Goal: Task Accomplishment & Management: Use online tool/utility

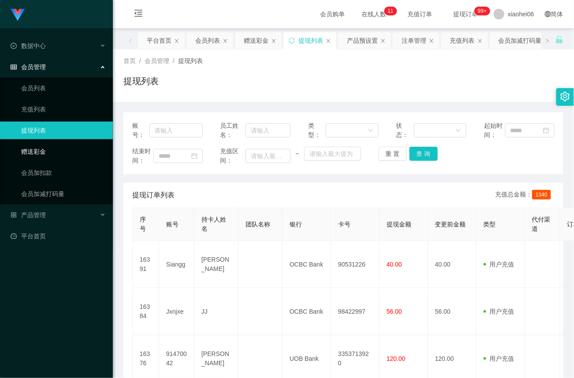
click at [55, 147] on link "赠送彩金" at bounding box center [63, 152] width 85 height 18
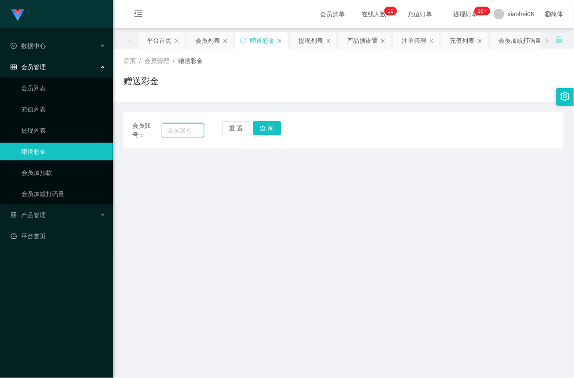
drag, startPoint x: 193, startPoint y: 131, endPoint x: 203, endPoint y: 131, distance: 10.1
click at [193, 131] on input "text" at bounding box center [183, 130] width 42 height 14
paste input "91470042"
type input "91470042"
click at [271, 125] on button "查 询" at bounding box center [267, 128] width 28 height 14
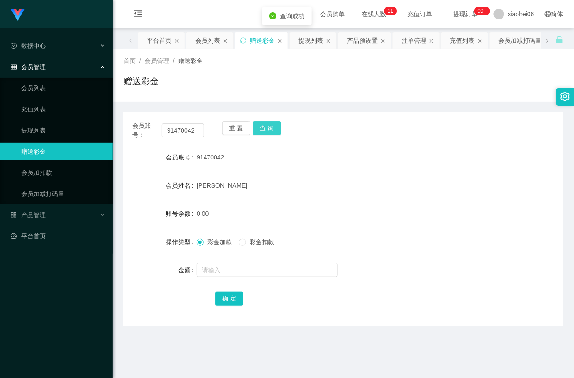
click at [271, 125] on button "查 询" at bounding box center [267, 128] width 28 height 14
click at [257, 269] on input "text" at bounding box center [267, 270] width 141 height 14
type input "15"
drag, startPoint x: 226, startPoint y: 295, endPoint x: 127, endPoint y: 327, distance: 104.2
click at [226, 295] on button "确 定" at bounding box center [229, 299] width 28 height 14
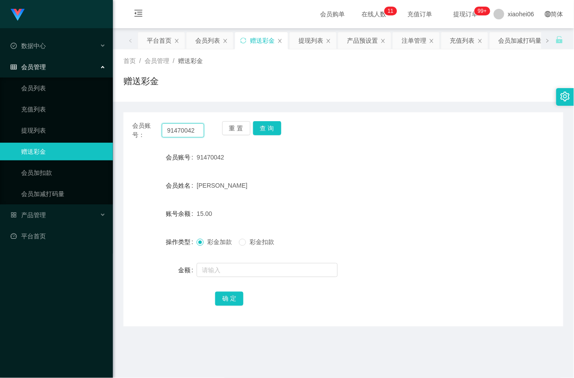
drag, startPoint x: 198, startPoint y: 131, endPoint x: -8, endPoint y: 125, distance: 206.5
click at [0, 125] on html "Jingdong工作台代理端 数据中心 会员管理 会员列表 充值列表 提现列表 赠送彩金 会员加扣款 会员加减打码量 产品管理 平台首页 保存配置 重置配置 …" at bounding box center [287, 189] width 574 height 378
paste input "Siangg"
type input "Siangg"
drag, startPoint x: 272, startPoint y: 126, endPoint x: 269, endPoint y: 135, distance: 9.6
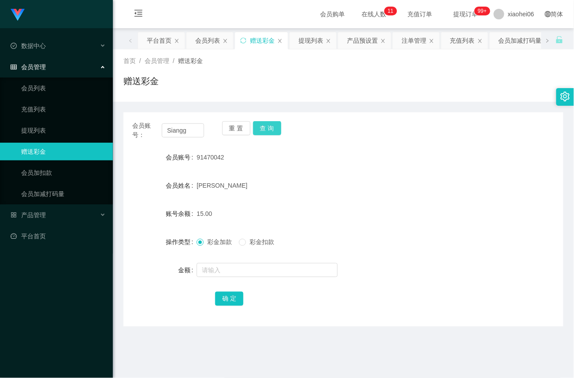
click at [272, 126] on button "查 询" at bounding box center [267, 128] width 28 height 14
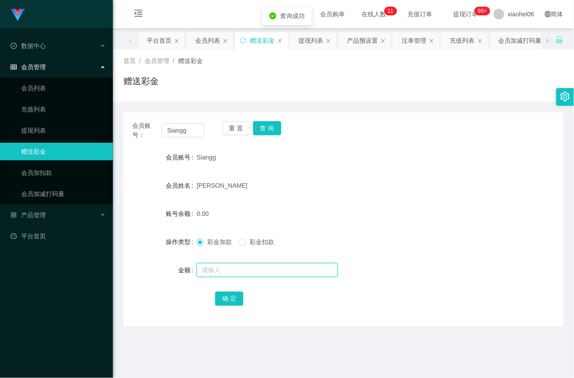
click at [230, 274] on input "text" at bounding box center [267, 270] width 141 height 14
type input "15"
click at [227, 299] on button "确 定" at bounding box center [229, 299] width 28 height 14
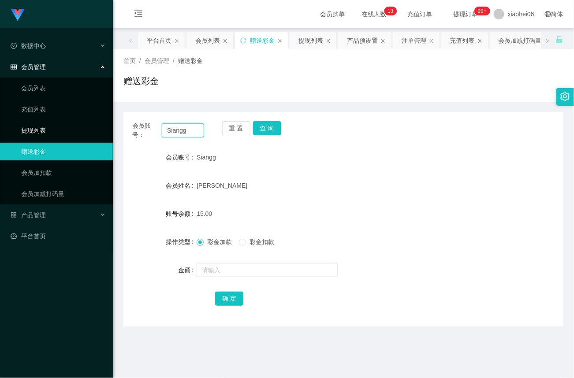
drag, startPoint x: 195, startPoint y: 131, endPoint x: 73, endPoint y: 128, distance: 122.2
click at [73, 128] on section "Jingdong工作台代理端 数据中心 会员管理 会员列表 充值列表 提现列表 赠送彩金 会员加扣款 会员加减打码量 产品管理 平台首页 保存配置 重置配置 …" at bounding box center [287, 267] width 574 height 535
paste input "Jxnjxe"
type input "Jxnjxe"
click at [277, 127] on button "查 询" at bounding box center [267, 128] width 28 height 14
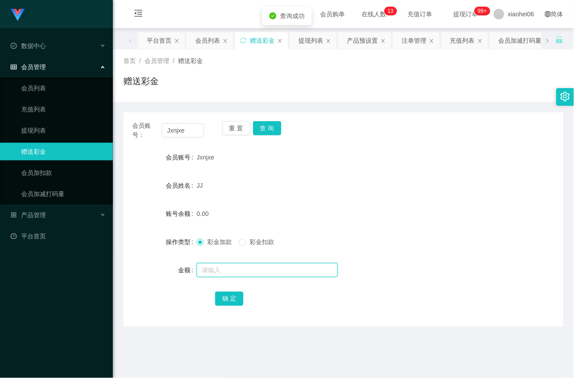
click at [221, 266] on input "text" at bounding box center [267, 270] width 141 height 14
type input "15"
click at [235, 301] on button "确 定" at bounding box center [229, 299] width 28 height 14
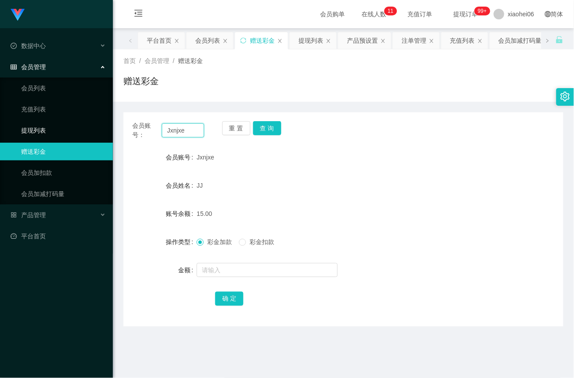
drag, startPoint x: 195, startPoint y: 130, endPoint x: 9, endPoint y: 136, distance: 186.2
click at [9, 136] on section "Jingdong工作台代理端 数据中心 会员管理 会员列表 充值列表 提现列表 赠送彩金 会员加扣款 会员加减打码量 产品管理 平台首页 保存配置 重置配置 …" at bounding box center [287, 267] width 574 height 535
click at [272, 122] on button "查 询" at bounding box center [267, 128] width 28 height 14
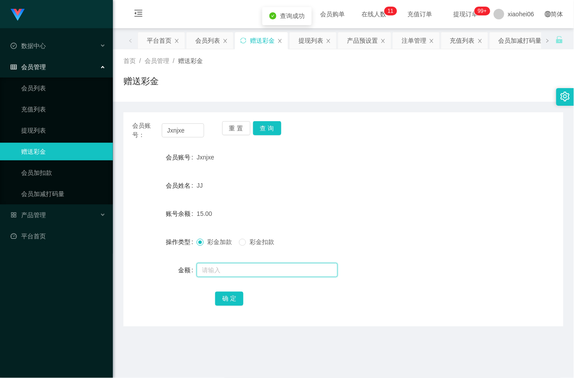
click at [235, 269] on input "text" at bounding box center [267, 270] width 141 height 14
type input "8"
click at [233, 298] on button "确 定" at bounding box center [229, 299] width 28 height 14
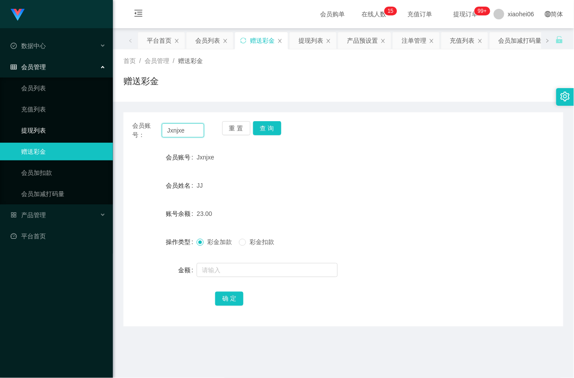
drag, startPoint x: 198, startPoint y: 131, endPoint x: 76, endPoint y: 126, distance: 122.7
click at [73, 131] on section "Jingdong工作台代理端 数据中心 会员管理 会员列表 充值列表 提现列表 赠送彩金 会员加扣款 会员加减打码量 产品管理 平台首页 保存配置 重置配置 …" at bounding box center [287, 267] width 574 height 535
paste input "91470042"
type input "91470042"
click at [276, 131] on button "查 询" at bounding box center [267, 128] width 28 height 14
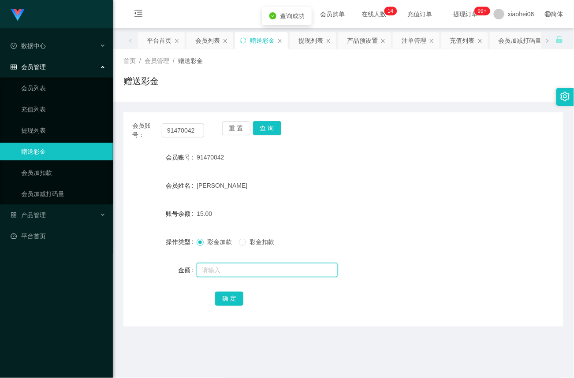
click at [227, 271] on input "text" at bounding box center [267, 270] width 141 height 14
type input "8"
click at [233, 298] on button "确 定" at bounding box center [229, 299] width 28 height 14
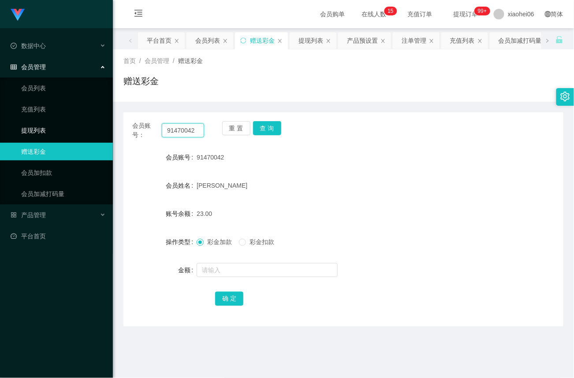
drag, startPoint x: 198, startPoint y: 129, endPoint x: 29, endPoint y: 120, distance: 169.6
click at [29, 121] on section "Jingdong工作台代理端 数据中心 会员管理 会员列表 充值列表 提现列表 赠送彩金 会员加扣款 会员加减打码量 产品管理 平台首页 保存配置 重置配置 …" at bounding box center [287, 267] width 574 height 535
paste input "Siangg"
type input "Siangg"
click at [262, 129] on button "查 询" at bounding box center [267, 128] width 28 height 14
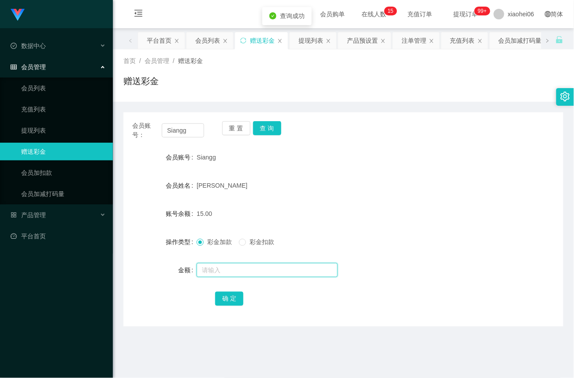
click at [235, 267] on input "text" at bounding box center [267, 270] width 141 height 14
type input "8"
drag, startPoint x: 226, startPoint y: 302, endPoint x: 256, endPoint y: 298, distance: 29.8
click at [226, 302] on button "确 定" at bounding box center [229, 299] width 28 height 14
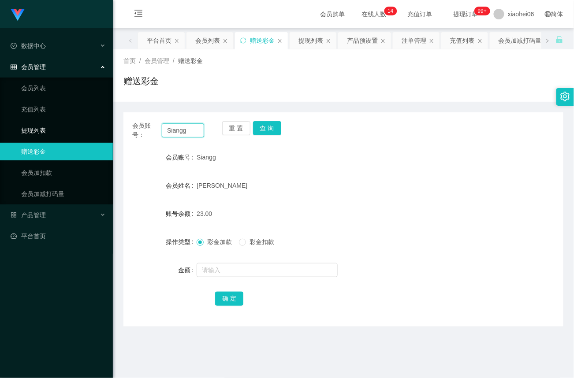
drag, startPoint x: 196, startPoint y: 131, endPoint x: 57, endPoint y: 126, distance: 138.6
click at [57, 126] on section "Jingdong工作台代理端 数据中心 会员管理 会员列表 充值列表 提现列表 赠送彩金 会员加扣款 会员加减打码量 产品管理 平台首页 保存配置 重置配置 …" at bounding box center [287, 267] width 574 height 535
drag, startPoint x: 269, startPoint y: 131, endPoint x: 270, endPoint y: 143, distance: 12.9
click at [269, 131] on button "查 询" at bounding box center [267, 128] width 28 height 14
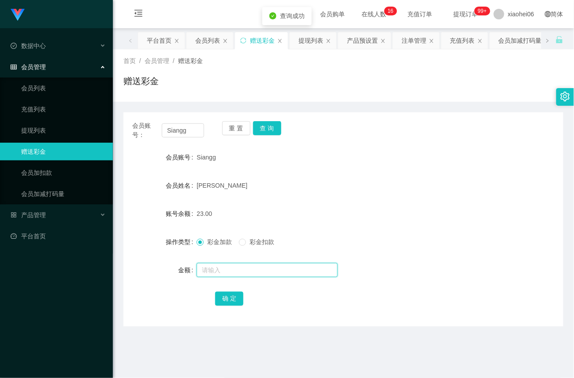
click at [228, 272] on input "text" at bounding box center [267, 270] width 141 height 14
type input "8"
drag, startPoint x: 229, startPoint y: 298, endPoint x: 244, endPoint y: 287, distance: 18.9
click at [229, 298] on button "确 定" at bounding box center [229, 299] width 28 height 14
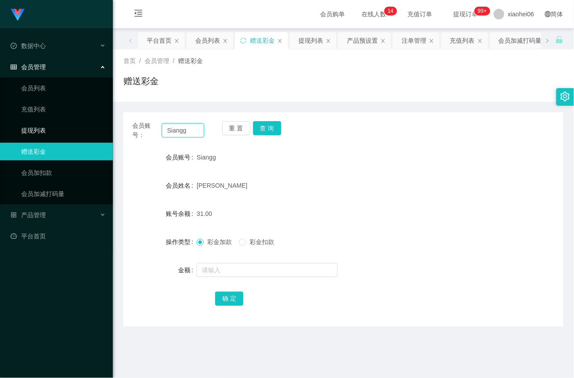
drag, startPoint x: 191, startPoint y: 131, endPoint x: 76, endPoint y: 131, distance: 114.2
click at [76, 131] on section "Jingdong工作台代理端 数据中心 会员管理 会员列表 充值列表 提现列表 赠送彩金 会员加扣款 会员加减打码量 产品管理 平台首页 保存配置 重置配置 …" at bounding box center [287, 267] width 574 height 535
paste input "Jxnjxe"
type input "Jxnjxe"
click at [267, 132] on button "查 询" at bounding box center [267, 128] width 28 height 14
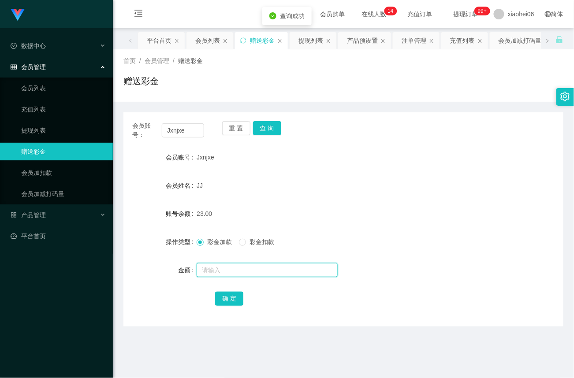
click at [227, 271] on input "text" at bounding box center [267, 270] width 141 height 14
type input "8"
click at [228, 296] on button "确 定" at bounding box center [229, 299] width 28 height 14
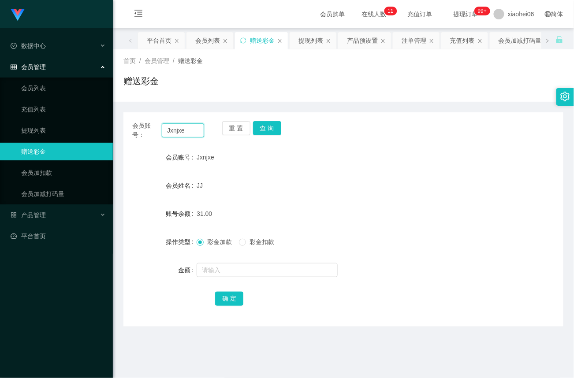
drag, startPoint x: 198, startPoint y: 130, endPoint x: 41, endPoint y: 119, distance: 157.4
click at [41, 119] on section "Jingdong工作台代理端 数据中心 会员管理 会员列表 充值列表 提现列表 赠送彩金 会员加扣款 会员加减打码量 产品管理 平台首页 保存配置 重置配置 …" at bounding box center [287, 267] width 574 height 535
paste input "91470042"
type input "91470042"
click at [273, 131] on button "查 询" at bounding box center [267, 128] width 28 height 14
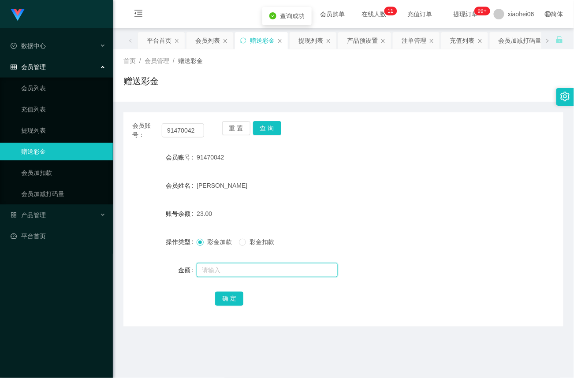
click at [236, 268] on input "text" at bounding box center [267, 270] width 141 height 14
type input "8"
click at [235, 307] on div "会员账号： 91470042 重 置 查 询 会员账号 91470042 会员姓名 [PERSON_NAME] AI MEI 账号余额 23.00 操作类型 …" at bounding box center [343, 219] width 440 height 214
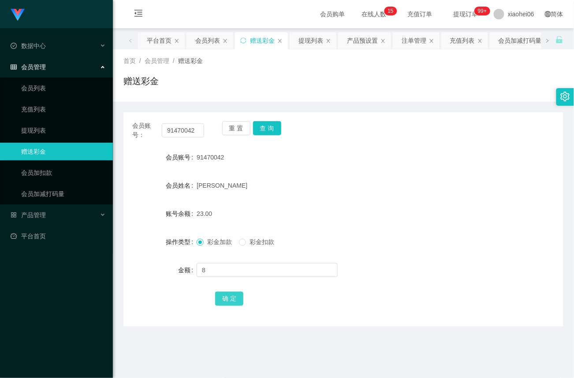
drag, startPoint x: 235, startPoint y: 302, endPoint x: 246, endPoint y: 295, distance: 12.1
click at [235, 302] on button "确 定" at bounding box center [229, 299] width 28 height 14
